Goal: Information Seeking & Learning: Understand process/instructions

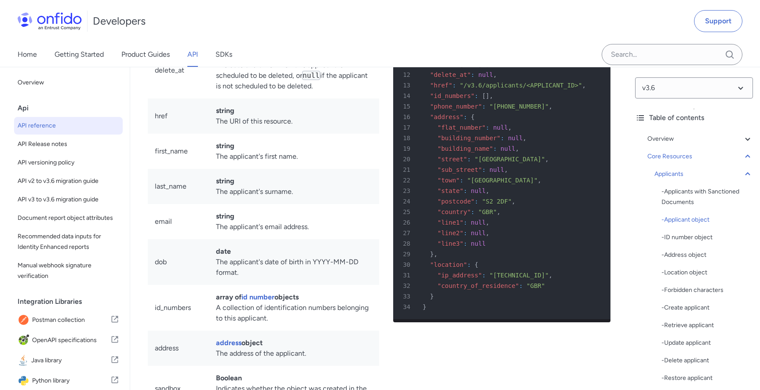
scroll to position [9351, 0]
click at [33, 102] on div "Api" at bounding box center [72, 108] width 109 height 18
click at [35, 140] on span "API Release notes" at bounding box center [69, 144] width 102 height 11
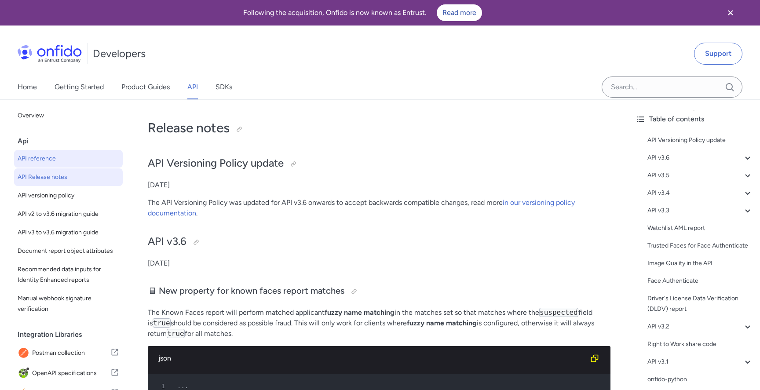
click at [32, 154] on span "API reference" at bounding box center [69, 159] width 102 height 11
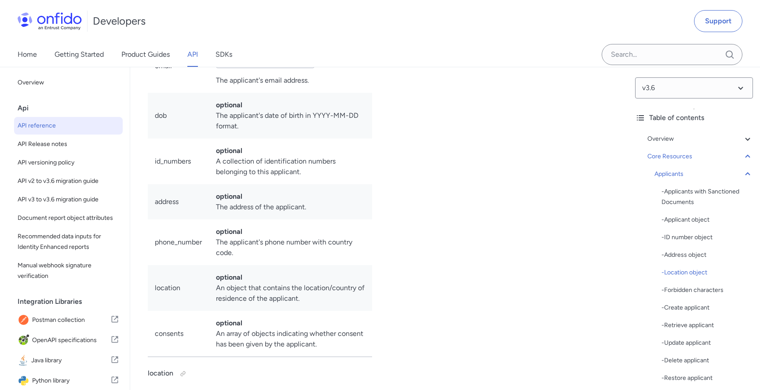
scroll to position [11423, 0]
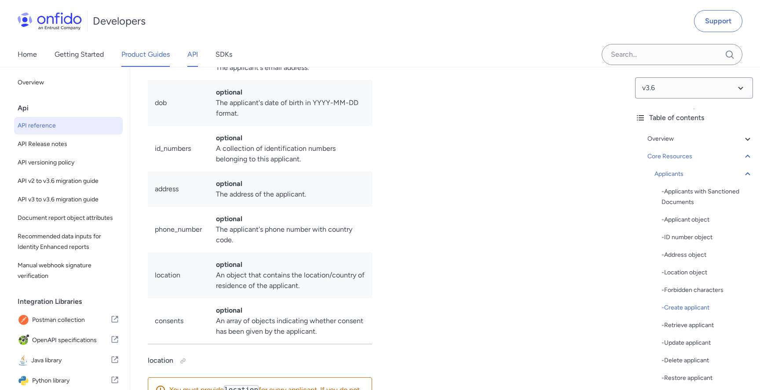
click at [132, 53] on link "Product Guides" at bounding box center [145, 54] width 48 height 25
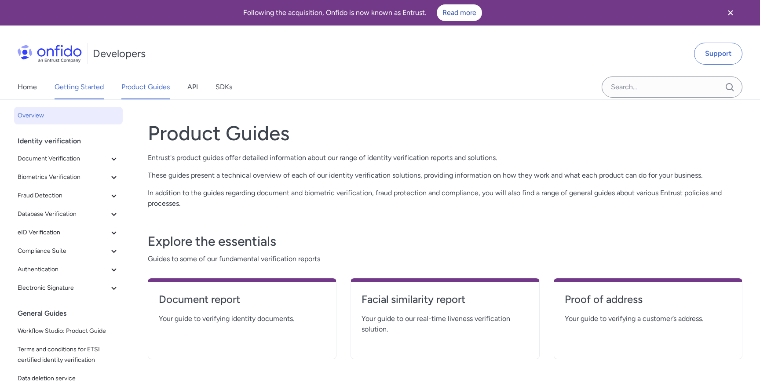
click at [87, 85] on link "Getting Started" at bounding box center [79, 87] width 49 height 25
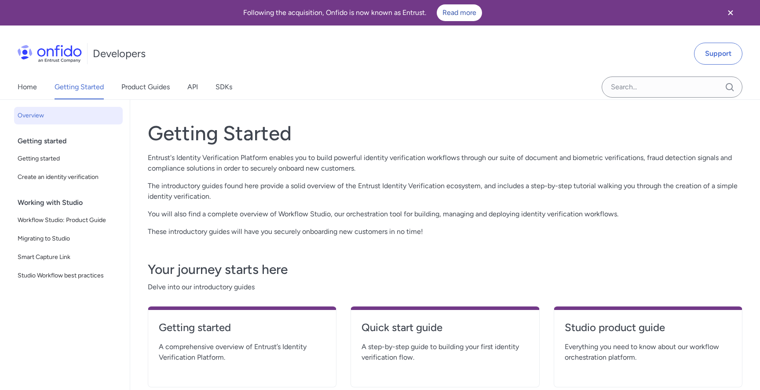
click at [186, 87] on div "Home Getting Started Product Guides API SDKs" at bounding box center [133, 87] width 267 height 25
click at [195, 86] on link "API" at bounding box center [192, 87] width 11 height 25
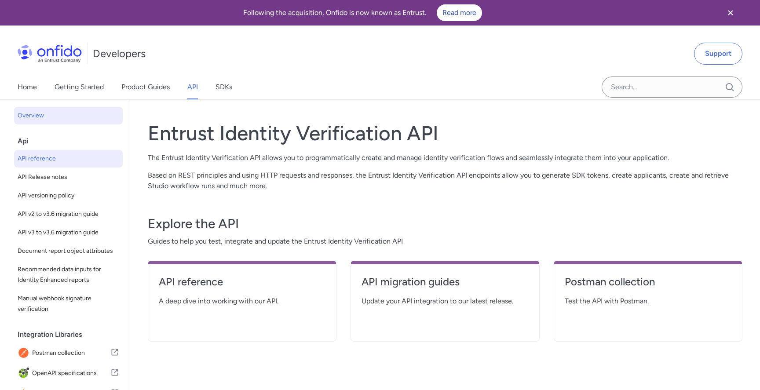
click at [55, 159] on span "API reference" at bounding box center [69, 159] width 102 height 11
select select "http"
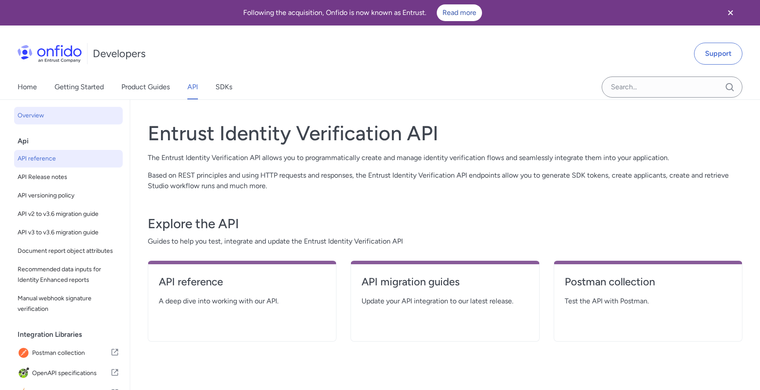
select select "http"
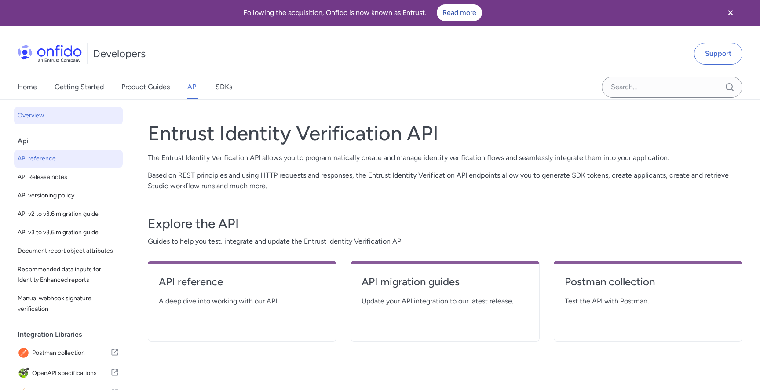
select select "http"
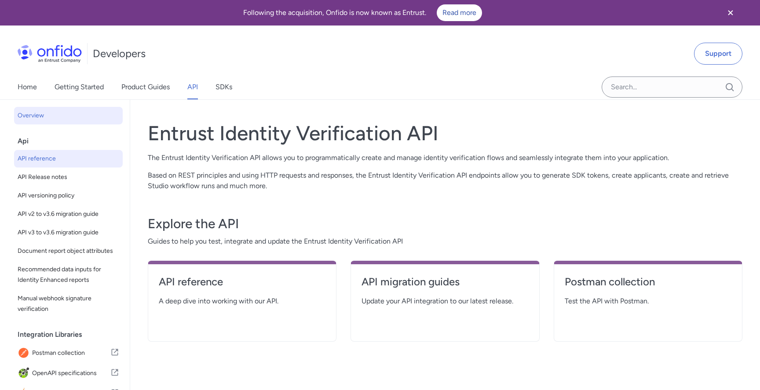
select select "http"
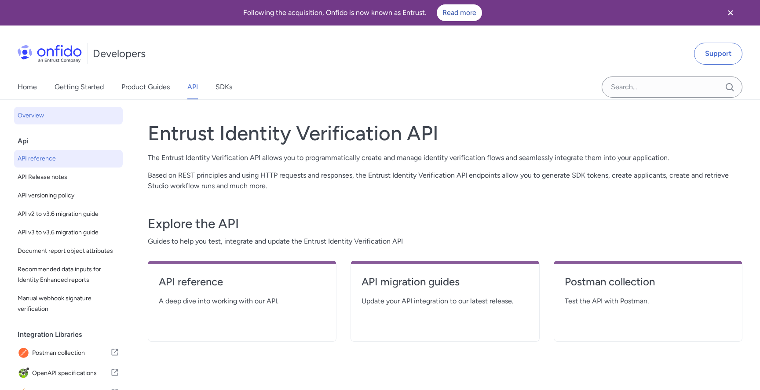
select select "http"
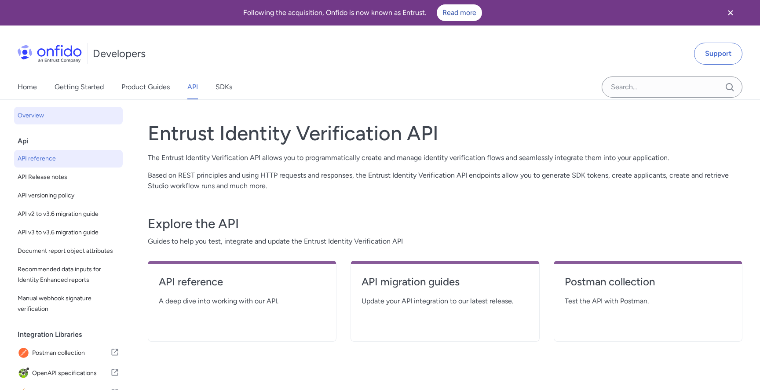
select select "http"
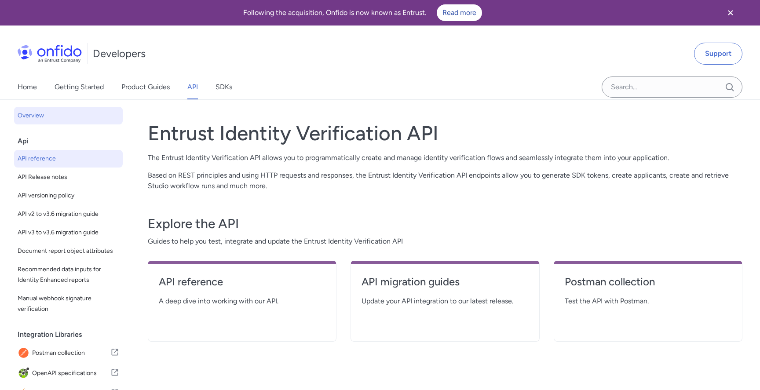
select select "http"
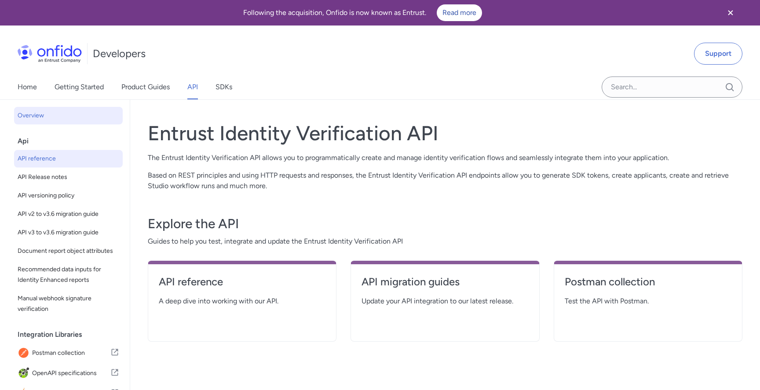
select select "http"
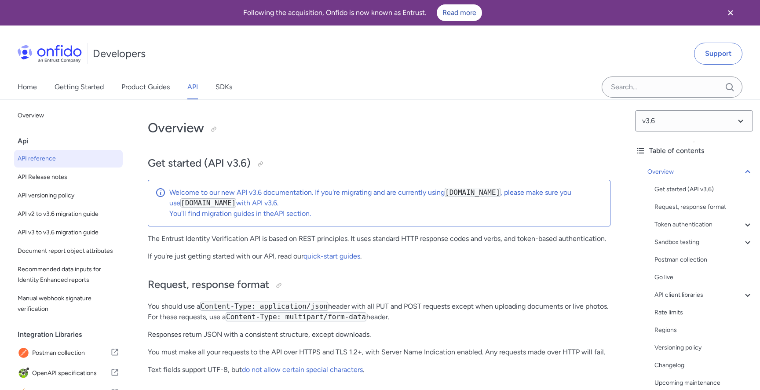
scroll to position [1555, 0]
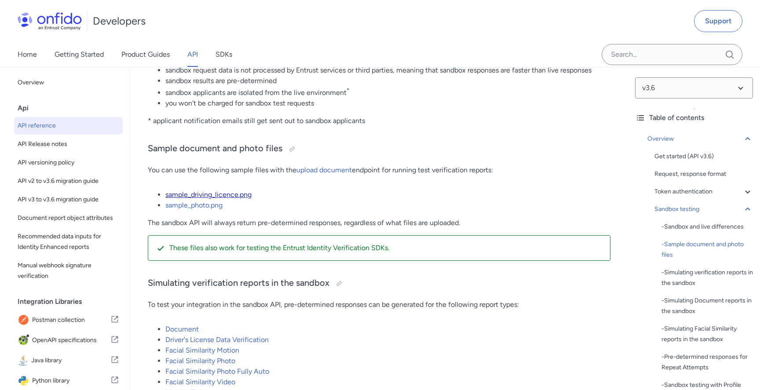
click at [234, 193] on link "sample_driving_licence.png" at bounding box center [208, 194] width 86 height 8
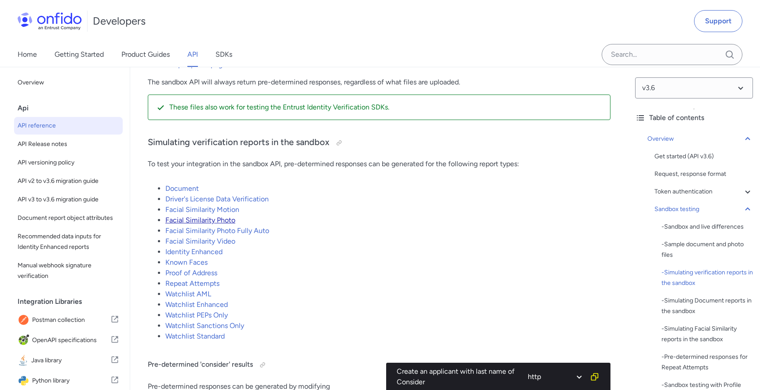
click at [209, 221] on link "Facial Similarity Photo" at bounding box center [200, 220] width 70 height 8
